Goal: Check status: Check status

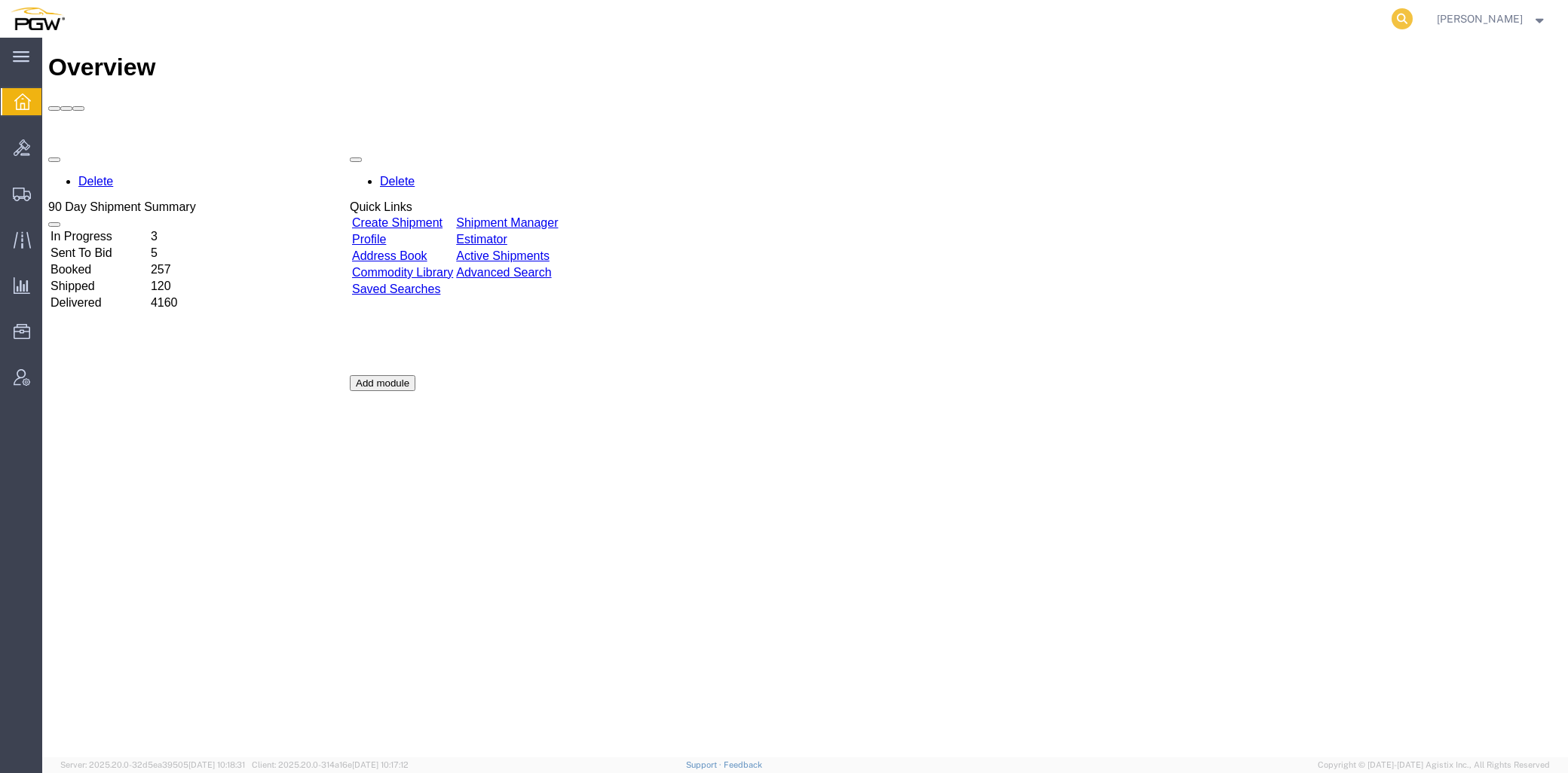
click at [1413, 19] on icon at bounding box center [1403, 19] width 21 height 21
paste input "56979846"
type input "56979846"
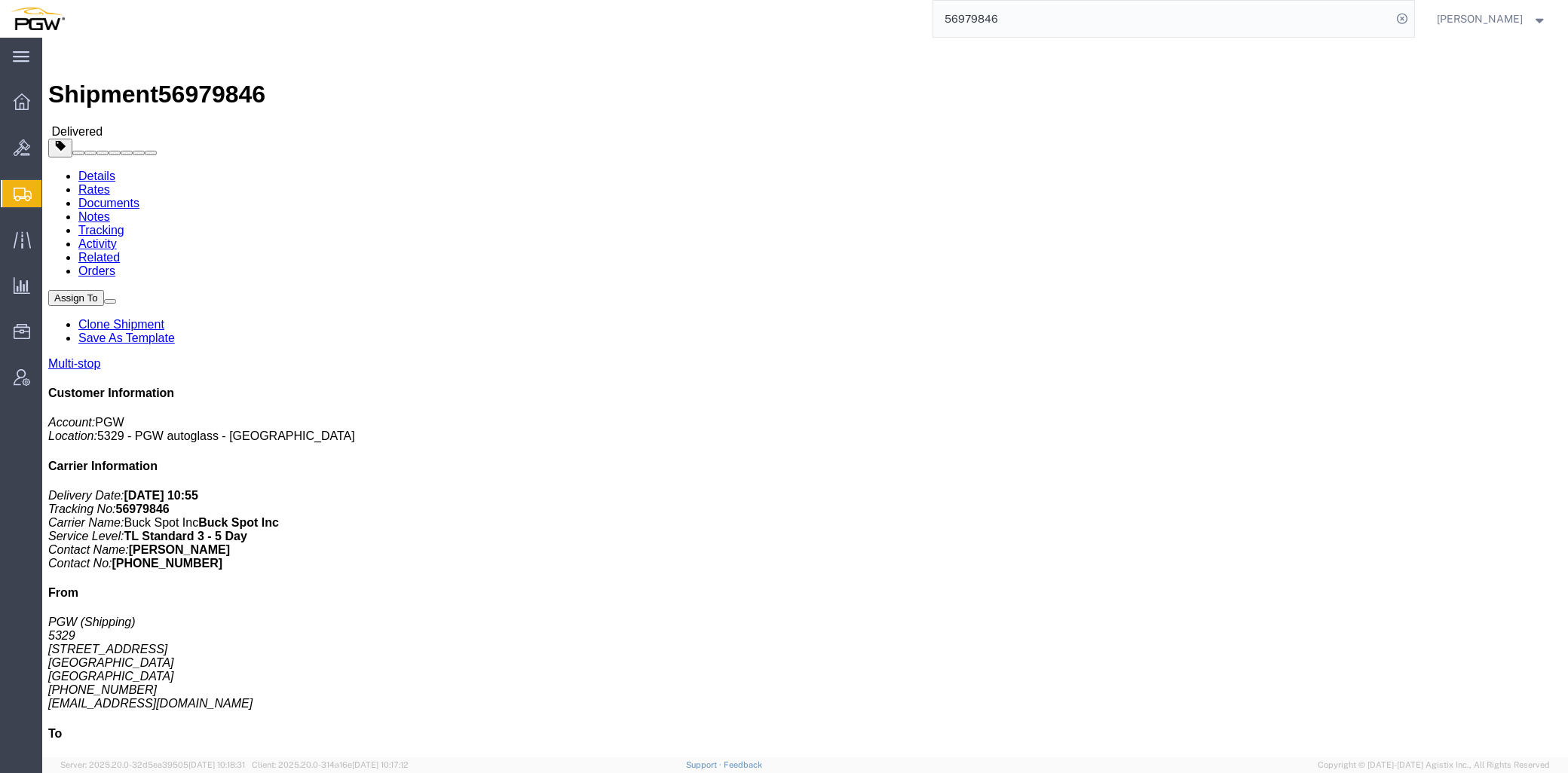
click link "Rates"
